Goal: Navigation & Orientation: Understand site structure

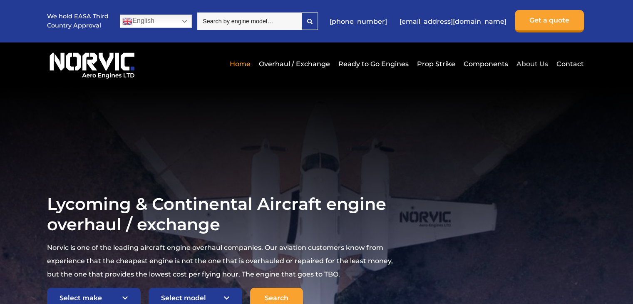
click at [525, 61] on link "About Us" at bounding box center [532, 64] width 36 height 20
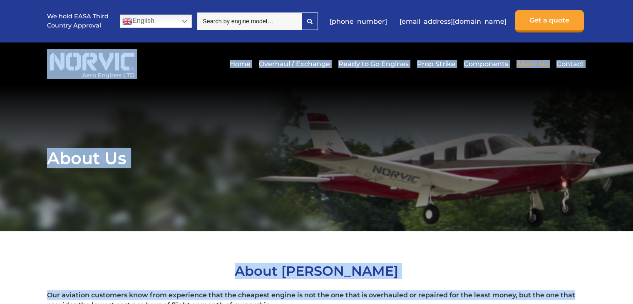
drag, startPoint x: 632, startPoint y: 22, endPoint x: 638, endPoint y: -36, distance: 58.9
click at [422, 99] on section "About Us" at bounding box center [316, 158] width 633 height 146
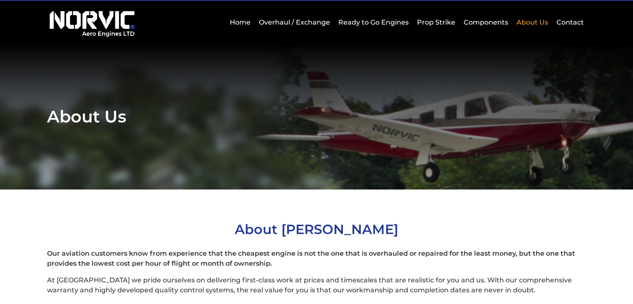
scroll to position [63, 0]
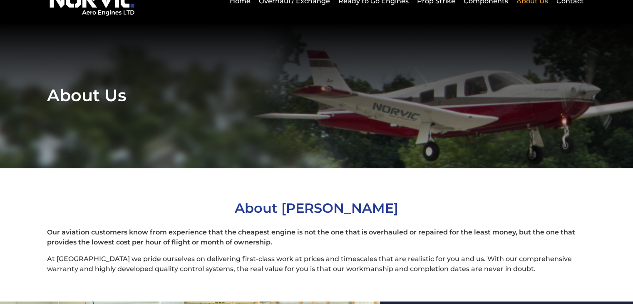
click at [452, 23] on section "About Us" at bounding box center [316, 95] width 633 height 146
click at [391, 3] on link "Ready to Go Engines" at bounding box center [373, 1] width 74 height 20
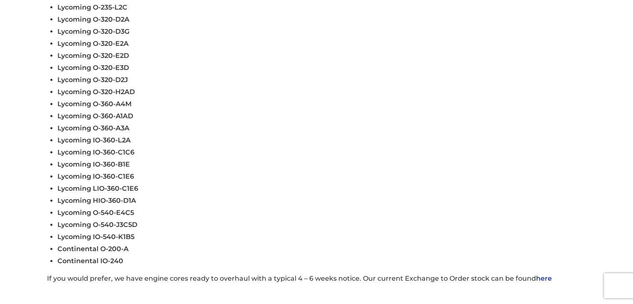
scroll to position [128, 0]
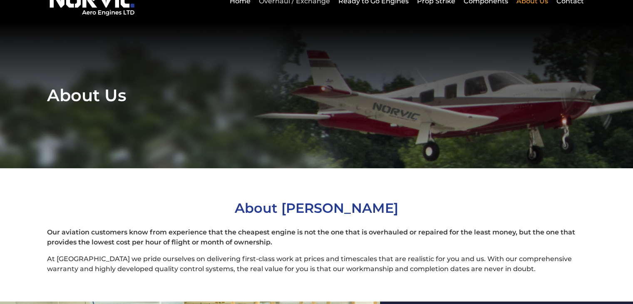
click at [281, 4] on link "Overhaul / Exchange" at bounding box center [294, 1] width 75 height 20
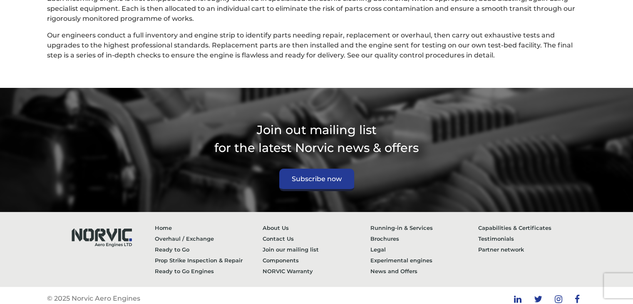
scroll to position [2253, 0]
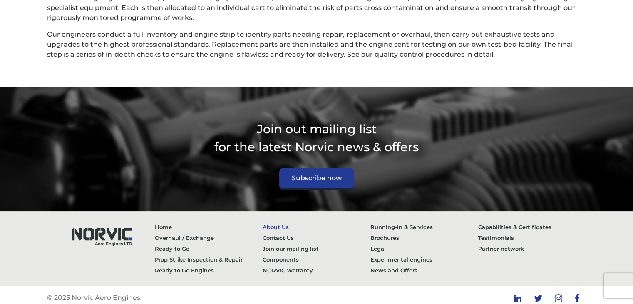
click at [273, 221] on link "About Us" at bounding box center [316, 226] width 108 height 11
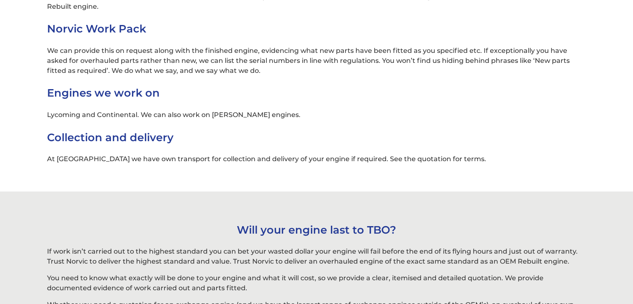
scroll to position [2534, 0]
